Goal: Transaction & Acquisition: Purchase product/service

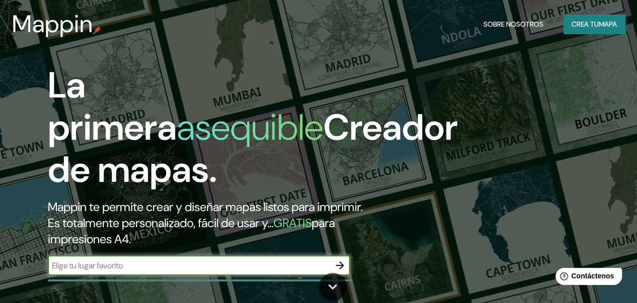
click at [172, 276] on div "​" at bounding box center [199, 266] width 302 height 20
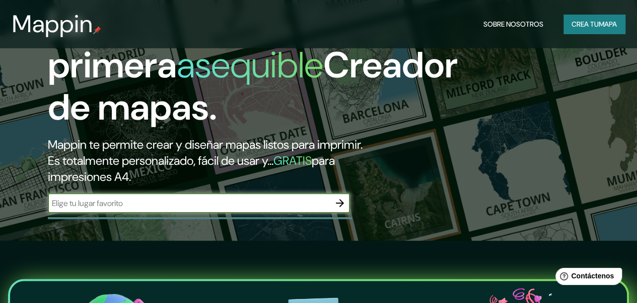
scroll to position [151, 0]
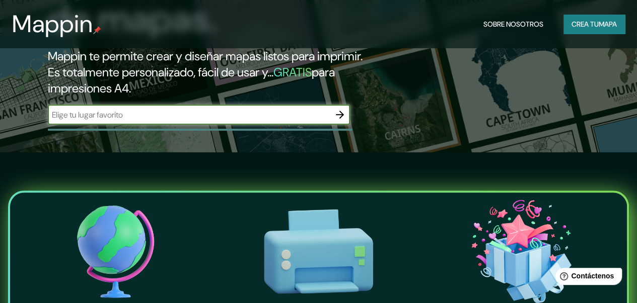
click at [342, 121] on icon "button" at bounding box center [340, 115] width 12 height 12
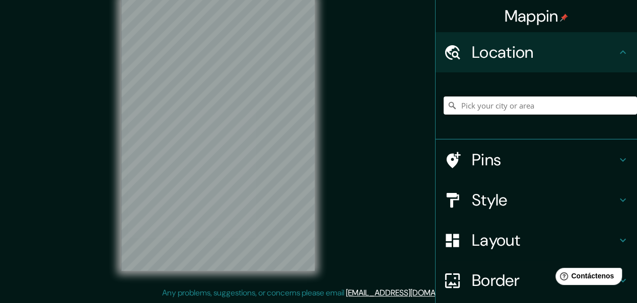
scroll to position [4, 0]
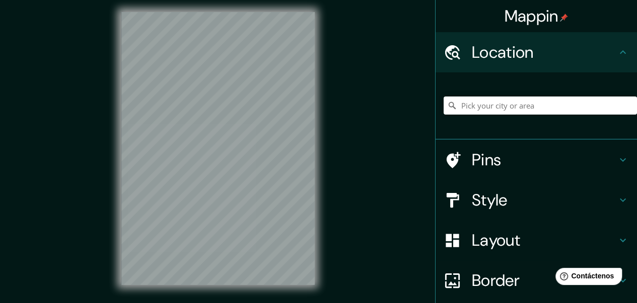
click at [342, 128] on div "Mappin Location Pins Style Layout Border Choose a border. Hint : you can make l…" at bounding box center [318, 157] width 637 height 322
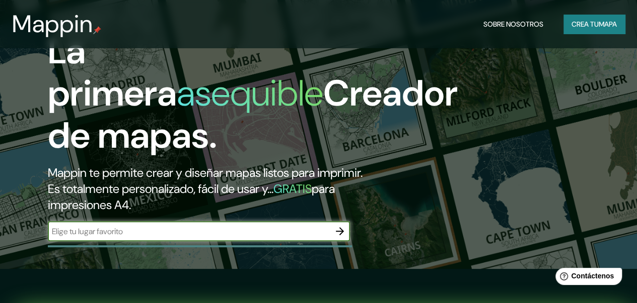
scroll to position [50, 0]
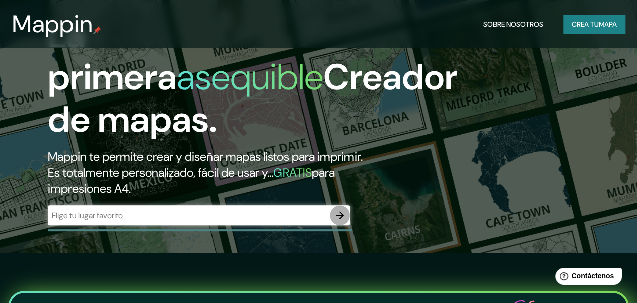
click at [342, 219] on icon "button" at bounding box center [340, 215] width 8 height 8
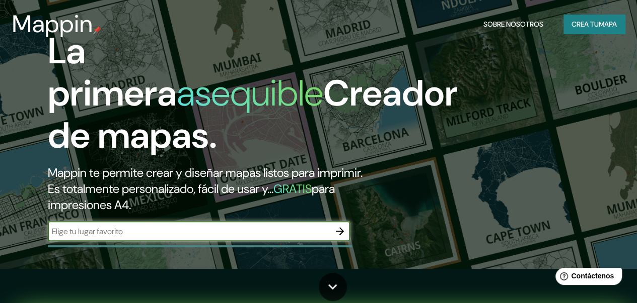
scroll to position [50, 0]
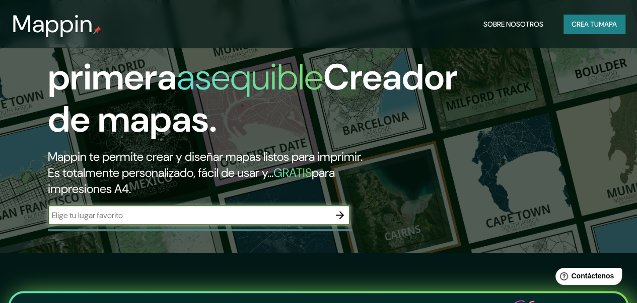
click at [340, 219] on icon "button" at bounding box center [340, 215] width 8 height 8
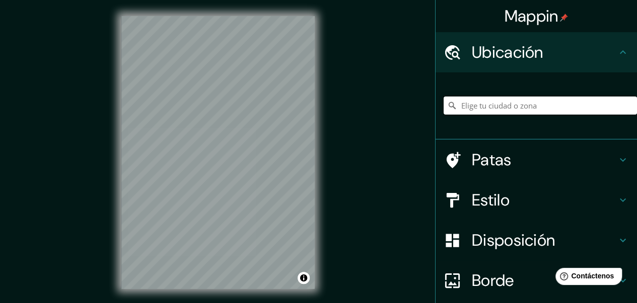
click at [466, 109] on input "Elige tu ciudad o zona" at bounding box center [539, 106] width 193 height 18
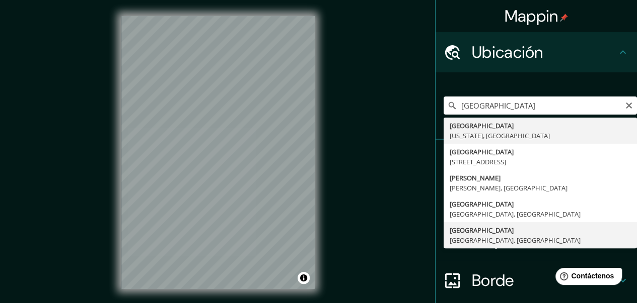
type input "[GEOGRAPHIC_DATA], [GEOGRAPHIC_DATA], [GEOGRAPHIC_DATA]"
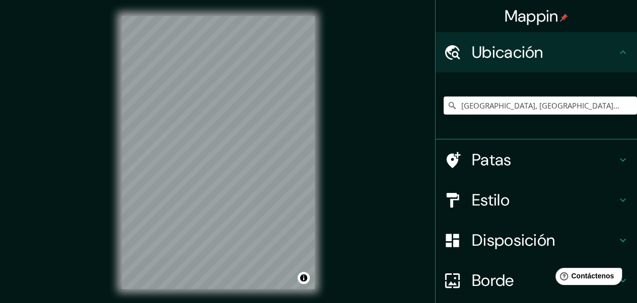
scroll to position [50, 0]
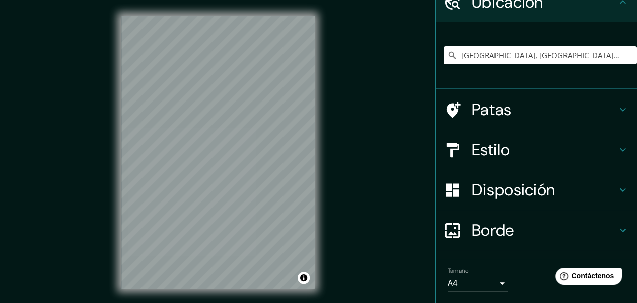
click at [503, 142] on h4 "Estilo" at bounding box center [543, 150] width 145 height 20
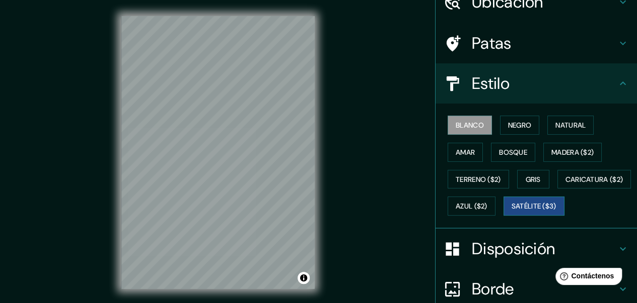
click at [511, 211] on font "Satélite ($3)" at bounding box center [533, 206] width 45 height 9
click at [472, 119] on font "Blanco" at bounding box center [469, 125] width 28 height 13
click at [508, 125] on font "Negro" at bounding box center [520, 125] width 24 height 9
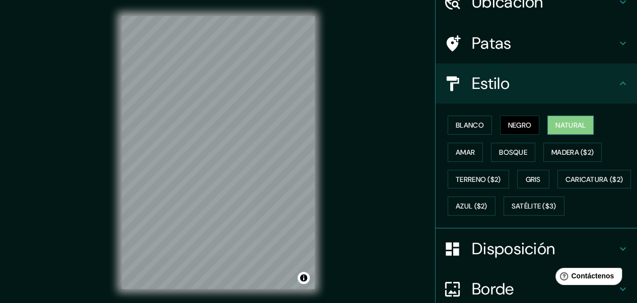
click at [555, 121] on font "Natural" at bounding box center [570, 125] width 30 height 9
click at [455, 157] on font "Amar" at bounding box center [464, 152] width 19 height 13
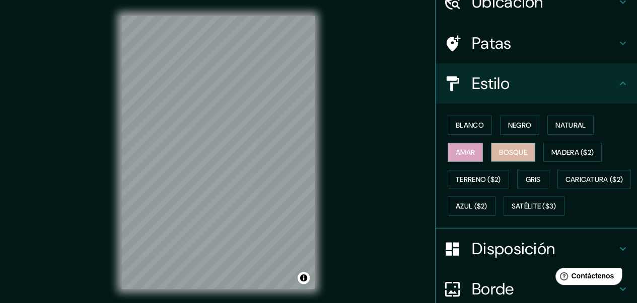
click at [500, 148] on font "Bosque" at bounding box center [513, 152] width 28 height 9
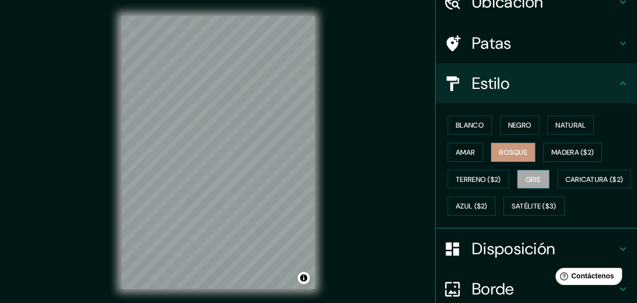
click at [532, 177] on font "Gris" at bounding box center [532, 179] width 15 height 9
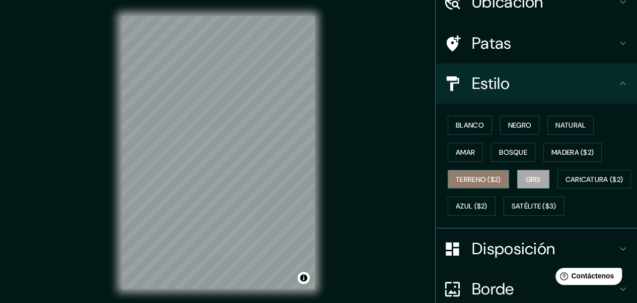
click at [481, 179] on font "Terreno ($2)" at bounding box center [477, 179] width 45 height 9
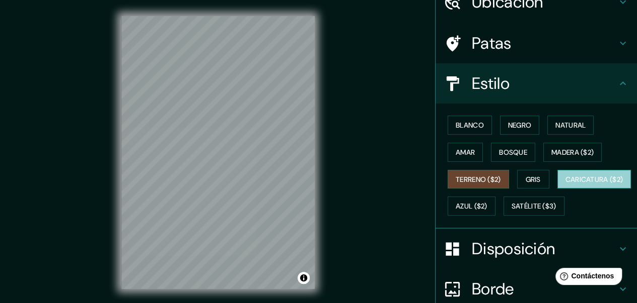
click at [557, 189] on button "Caricatura ($2)" at bounding box center [594, 179] width 74 height 19
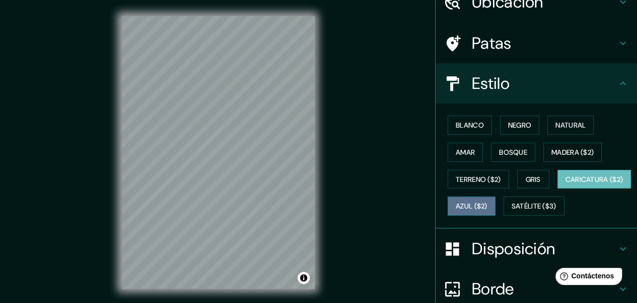
click at [487, 205] on font "Azul ($2)" at bounding box center [471, 206] width 32 height 9
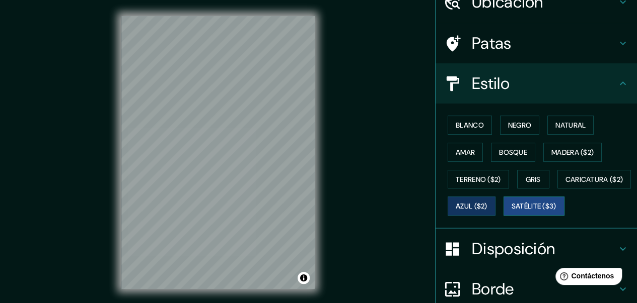
click at [511, 211] on font "Satélite ($3)" at bounding box center [533, 206] width 45 height 9
click at [525, 177] on font "Gris" at bounding box center [532, 179] width 15 height 9
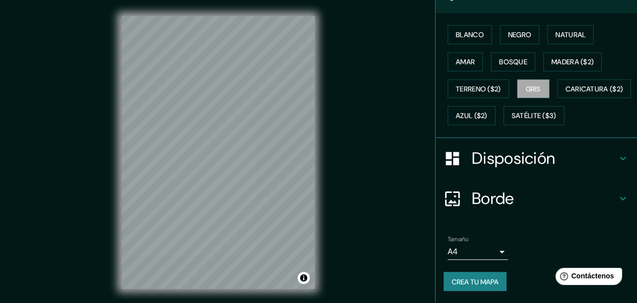
scroll to position [165, 0]
